Goal: Task Accomplishment & Management: Use online tool/utility

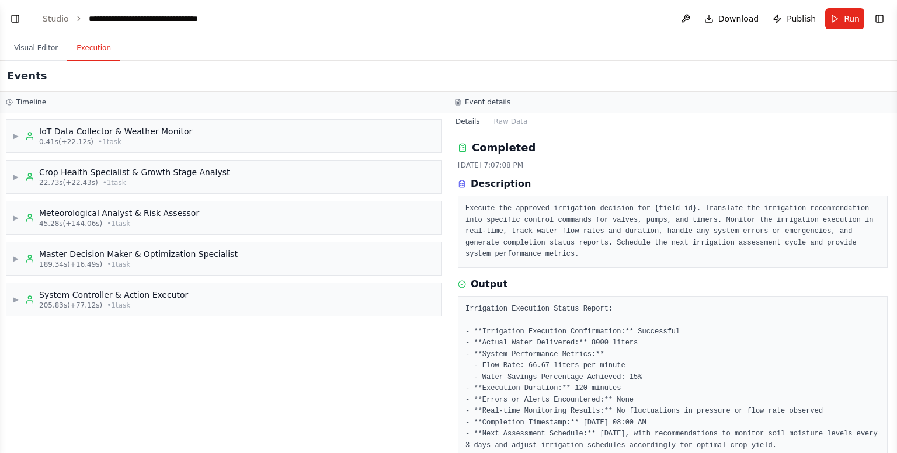
scroll to position [12, 0]
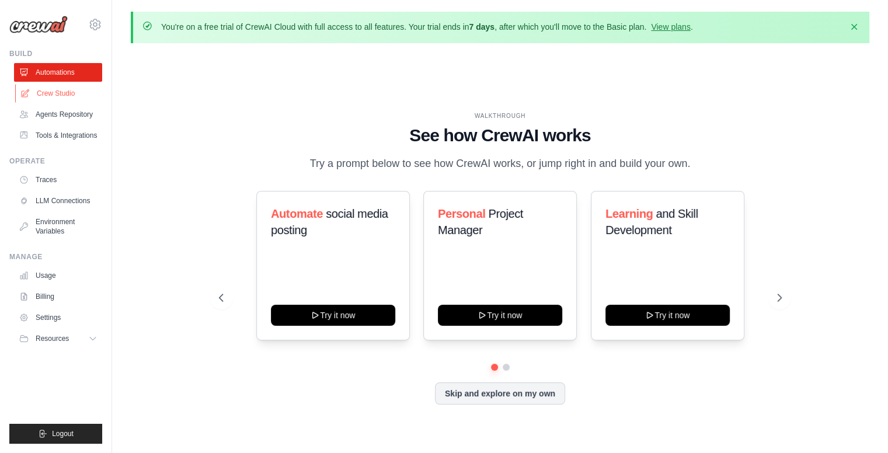
click at [77, 93] on link "Crew Studio" at bounding box center [59, 93] width 88 height 19
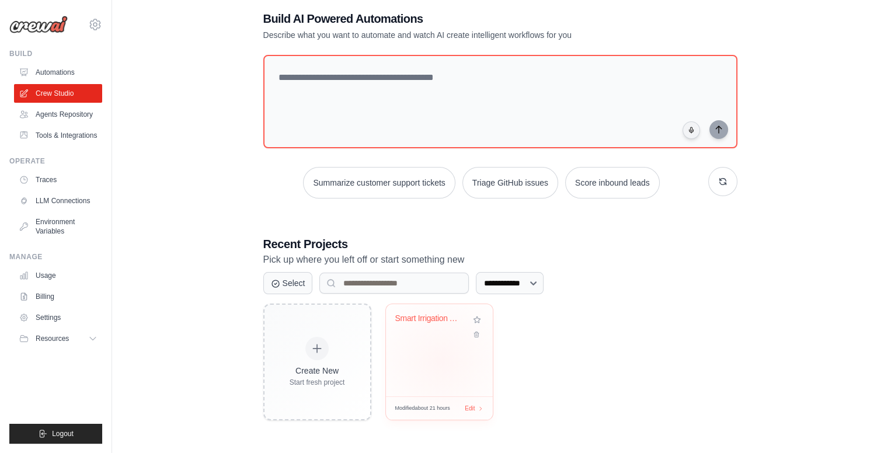
click at [440, 360] on div "Smart Irrigation AI Automation Syst..." at bounding box center [439, 350] width 107 height 92
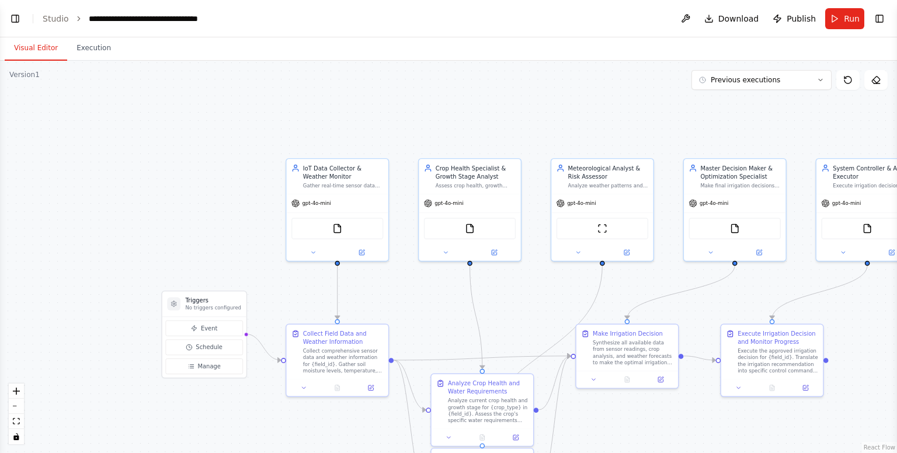
scroll to position [8333, 0]
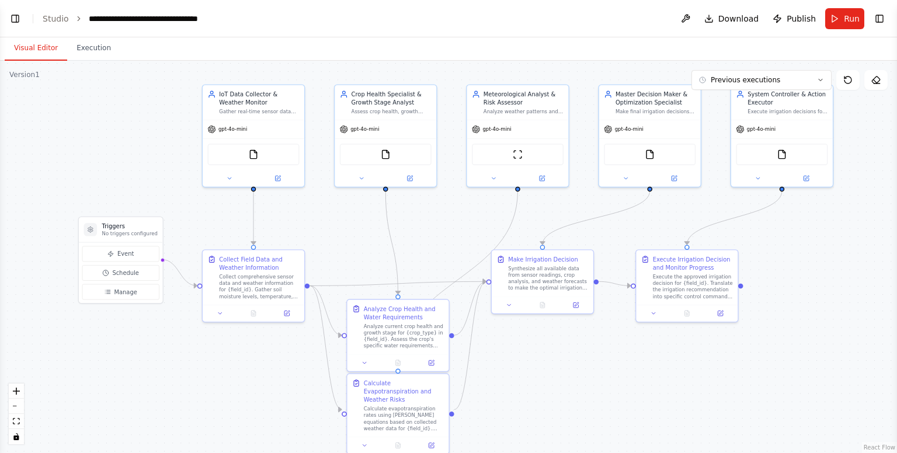
drag, startPoint x: 423, startPoint y: 295, endPoint x: 339, endPoint y: 220, distance: 112.5
click at [339, 220] on div ".deletable-edge-delete-btn { width: 20px; height: 20px; border: 0px solid #ffff…" at bounding box center [448, 257] width 897 height 392
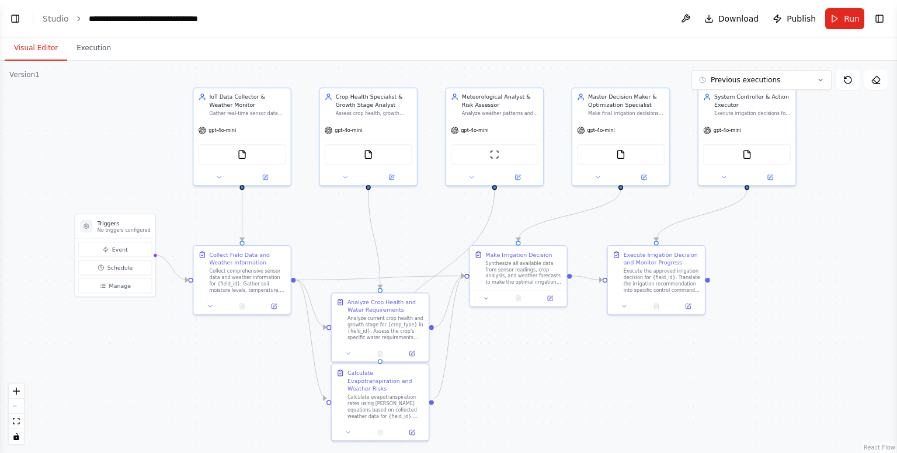
drag, startPoint x: 339, startPoint y: 220, endPoint x: 323, endPoint y: 218, distance: 15.9
click at [323, 218] on div ".deletable-edge-delete-btn { width: 20px; height: 20px; border: 0px solid #ffff…" at bounding box center [448, 257] width 897 height 392
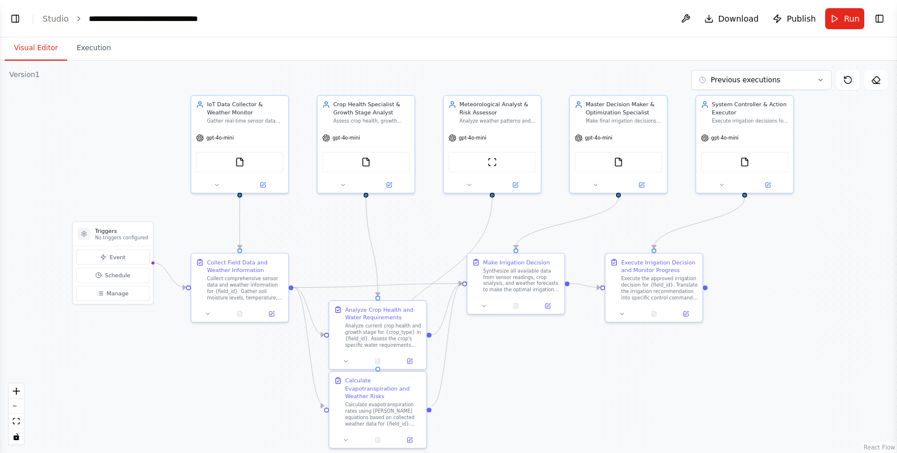
drag, startPoint x: 312, startPoint y: 217, endPoint x: 311, endPoint y: 225, distance: 7.8
click at [311, 225] on div ".deletable-edge-delete-btn { width: 20px; height: 20px; border: 0px solid #ffff…" at bounding box center [448, 257] width 897 height 392
